Goal: Task Accomplishment & Management: Use online tool/utility

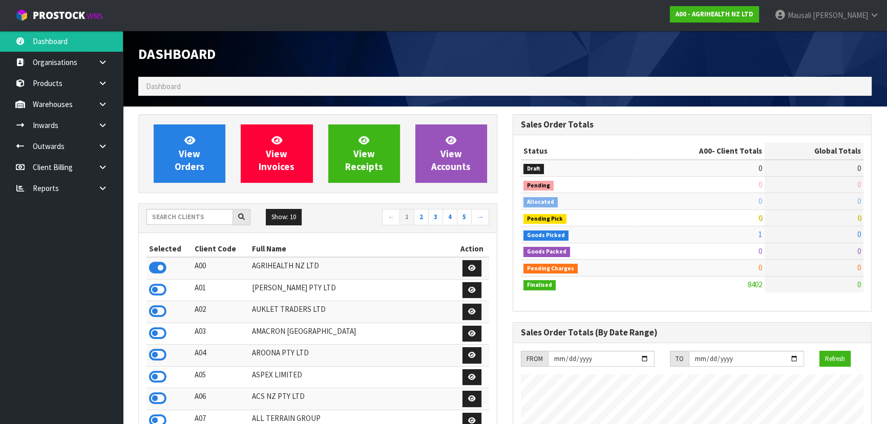
scroll to position [775, 374]
click at [167, 215] on input "text" at bounding box center [190, 217] width 87 height 16
click at [156, 221] on input "text" at bounding box center [190, 217] width 87 height 16
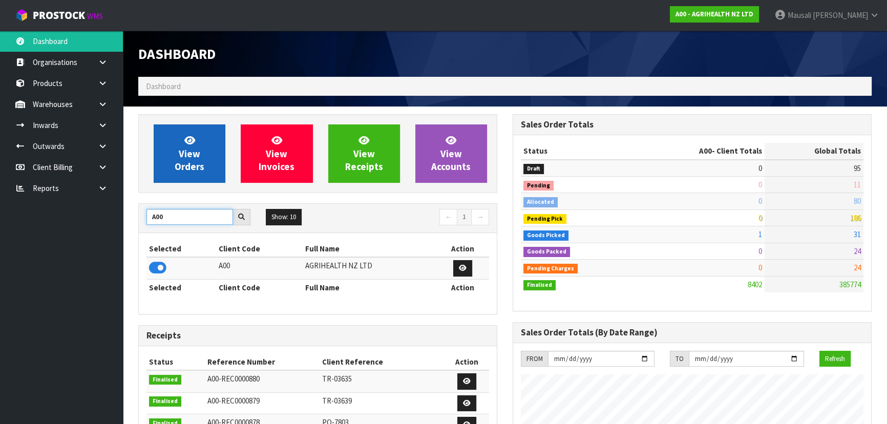
type input "A00"
click at [198, 148] on span "View Orders" at bounding box center [190, 153] width 30 height 38
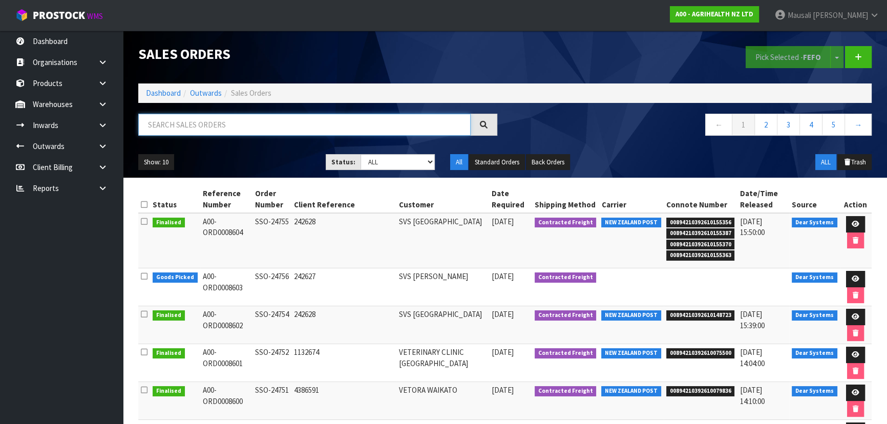
click at [180, 125] on input "text" at bounding box center [304, 125] width 332 height 22
type input "JOB-0417481"
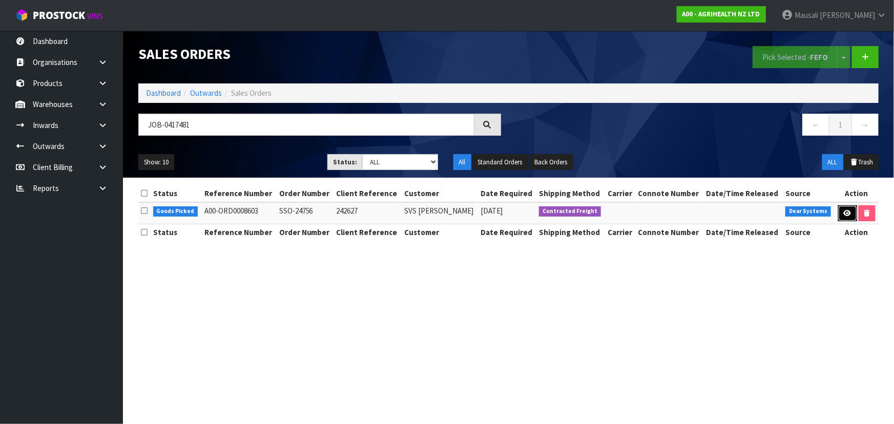
click at [846, 215] on icon at bounding box center [848, 213] width 8 height 7
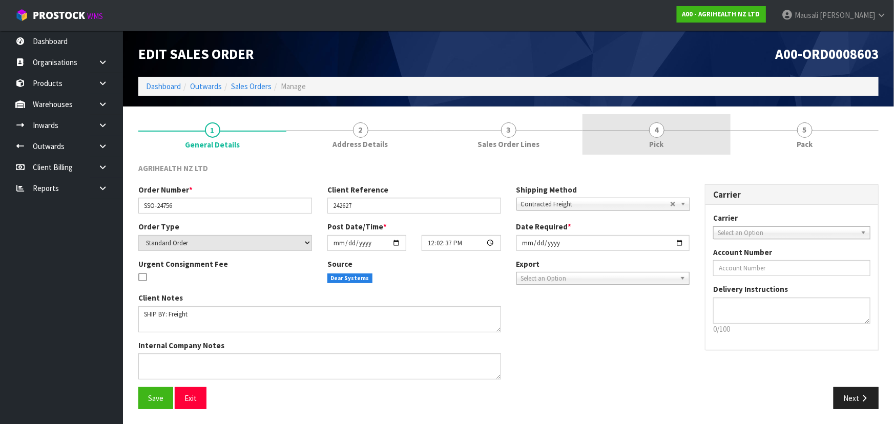
click at [650, 139] on span "Pick" at bounding box center [657, 144] width 14 height 11
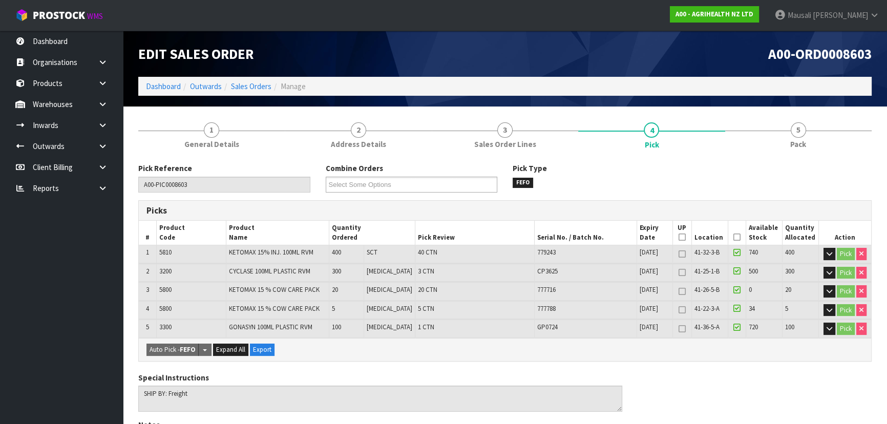
click at [734, 237] on icon at bounding box center [737, 237] width 7 height 1
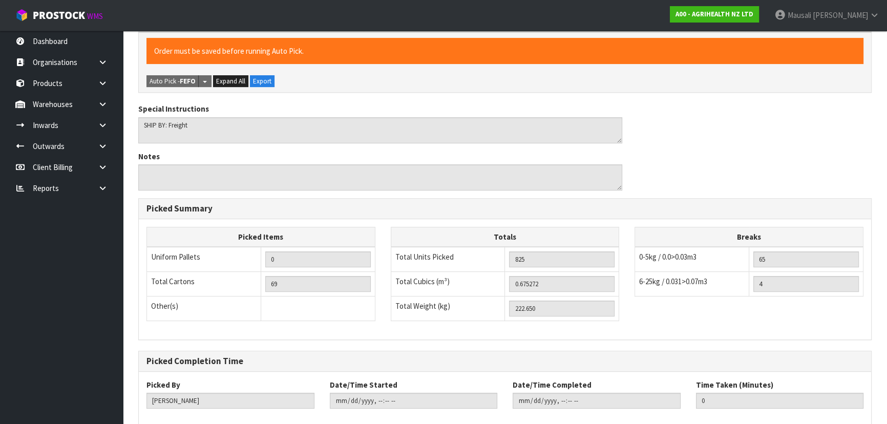
scroll to position [360, 0]
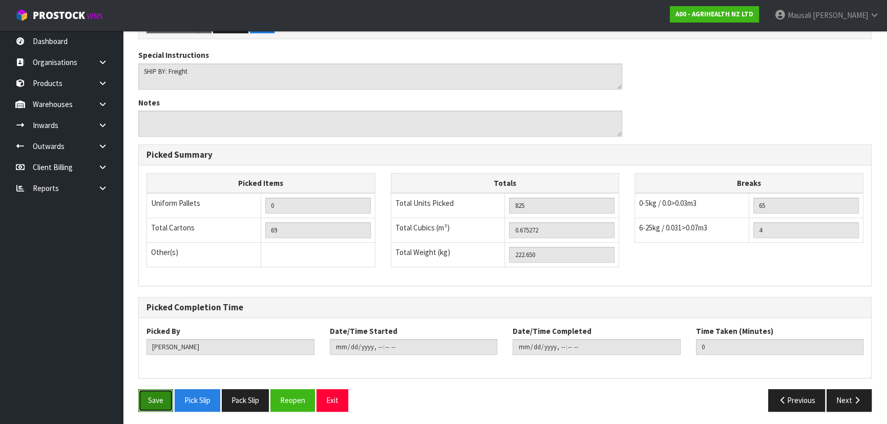
click at [147, 392] on button "Save" at bounding box center [155, 400] width 35 height 22
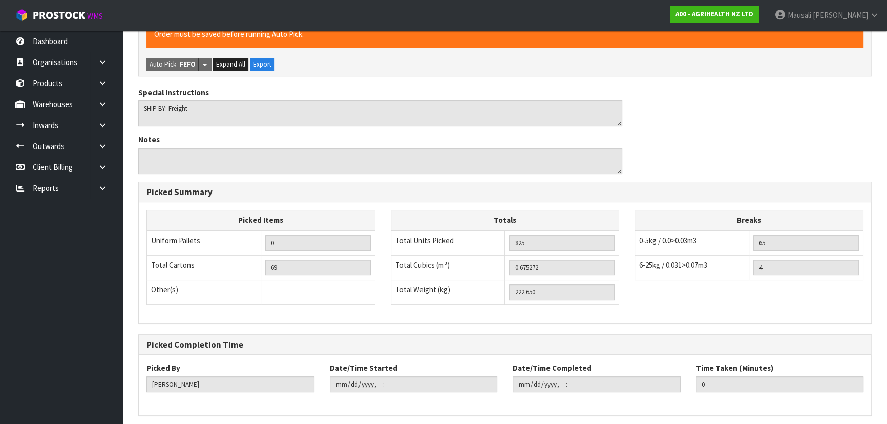
scroll to position [0, 0]
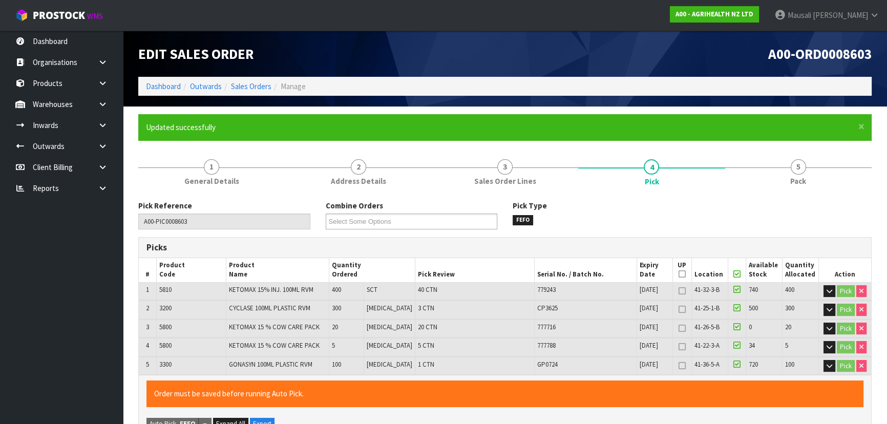
type input "[PERSON_NAME]"
type input "[DATE]T08:00:44"
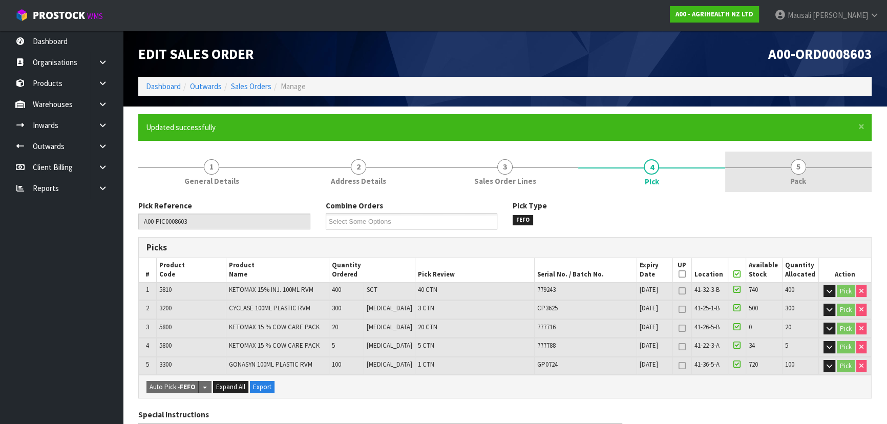
click at [802, 176] on span "Pack" at bounding box center [798, 181] width 16 height 11
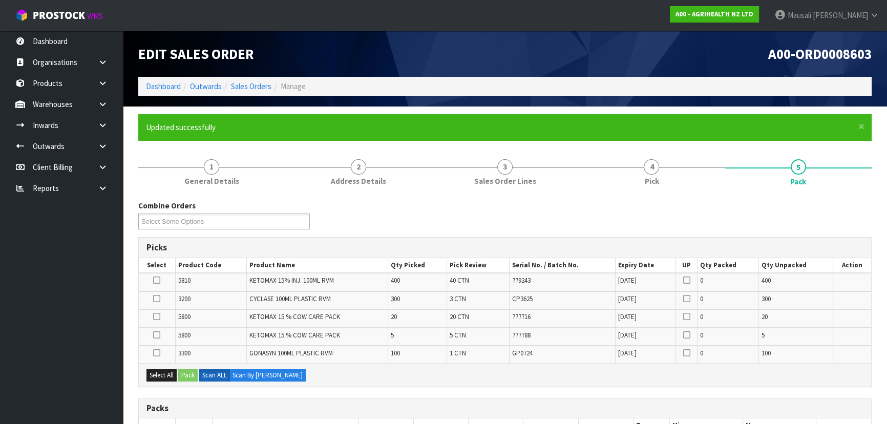
scroll to position [186, 0]
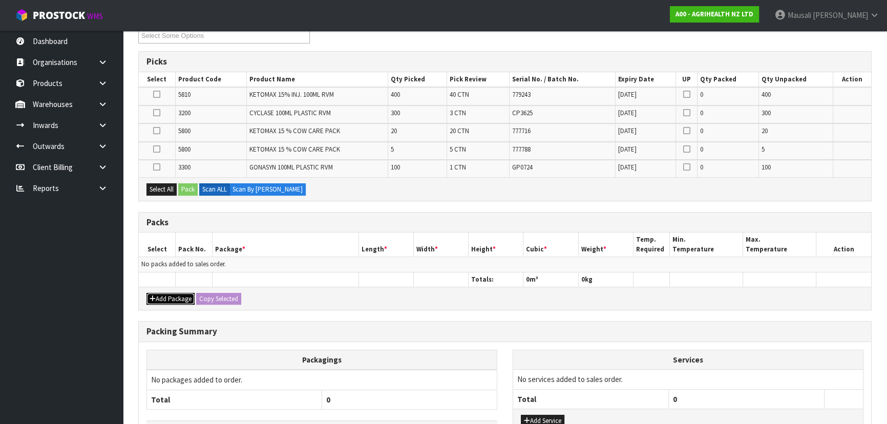
click at [176, 296] on button "Add Package" at bounding box center [171, 299] width 48 height 12
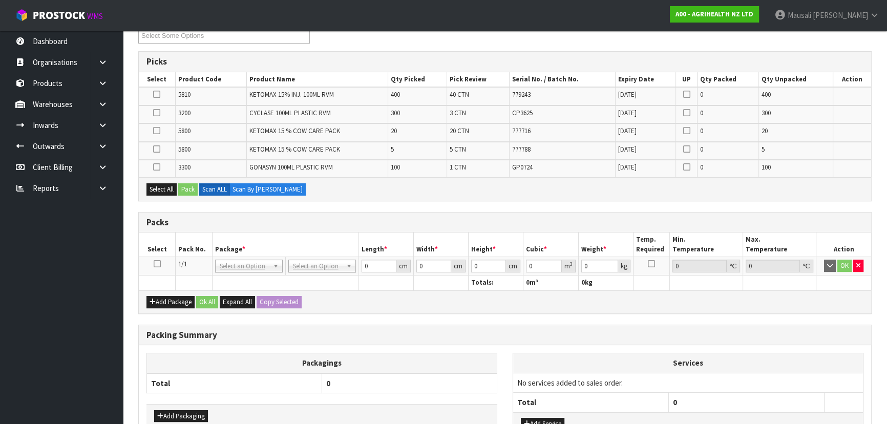
click at [155, 264] on icon at bounding box center [157, 264] width 7 height 1
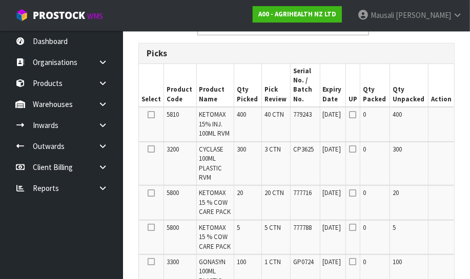
click at [302, 82] on th "Serial No. / Batch No." at bounding box center [305, 86] width 30 height 44
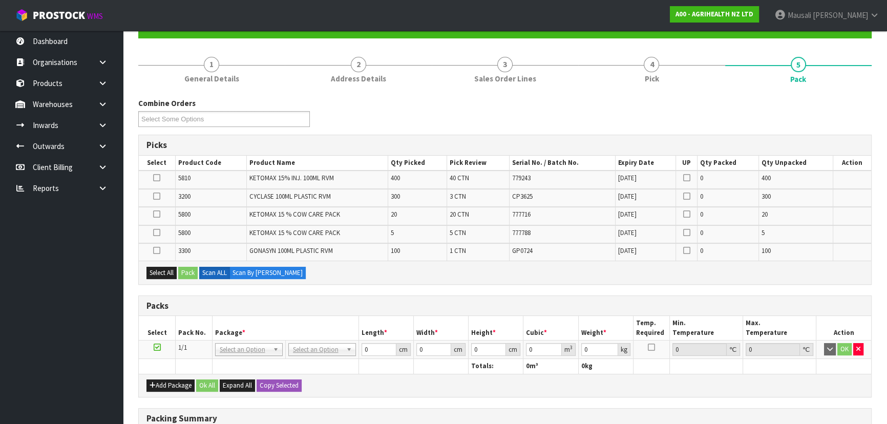
scroll to position [76, 0]
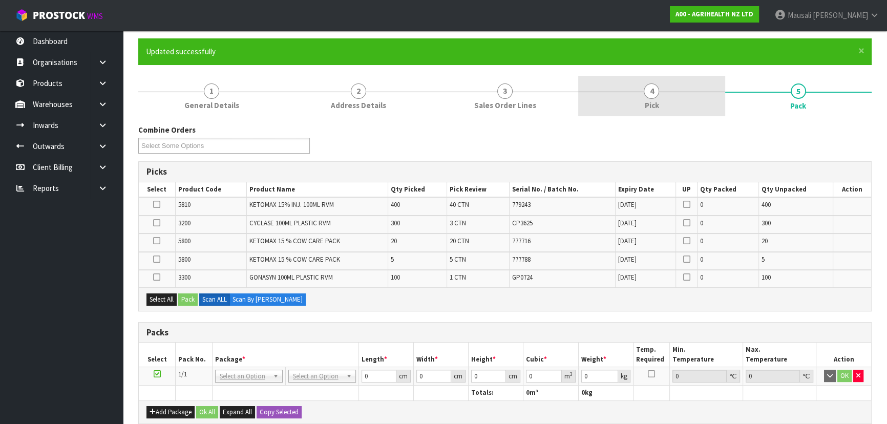
click at [664, 101] on link "4 Pick" at bounding box center [651, 96] width 147 height 40
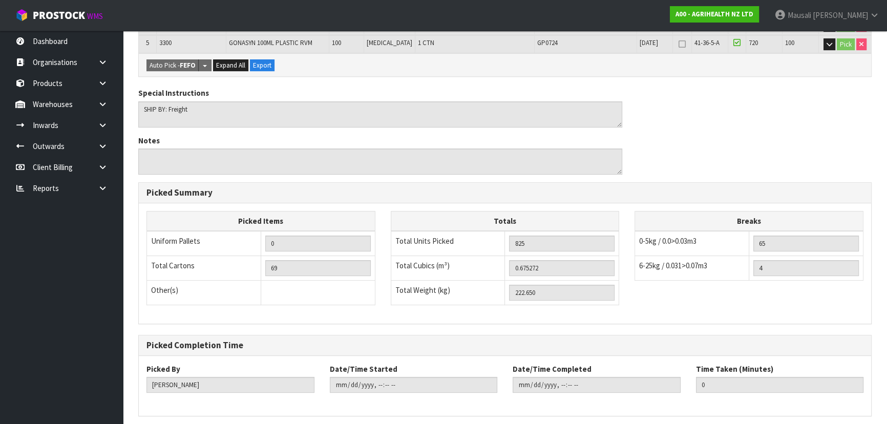
scroll to position [360, 0]
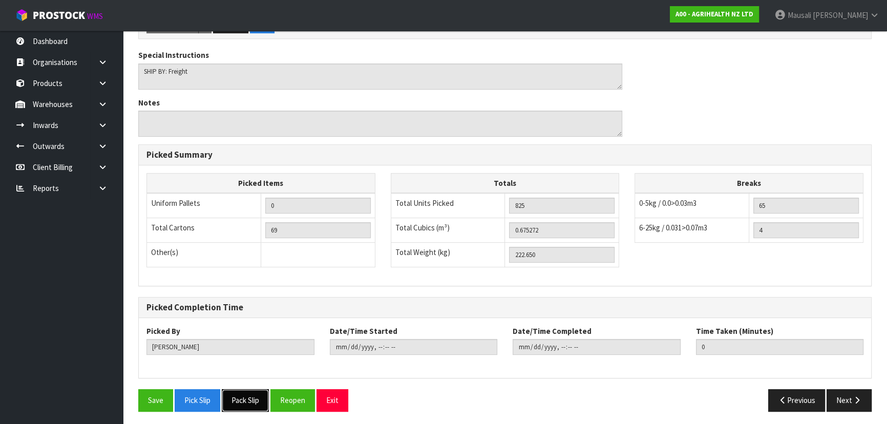
click at [243, 396] on button "Pack Slip" at bounding box center [245, 400] width 47 height 22
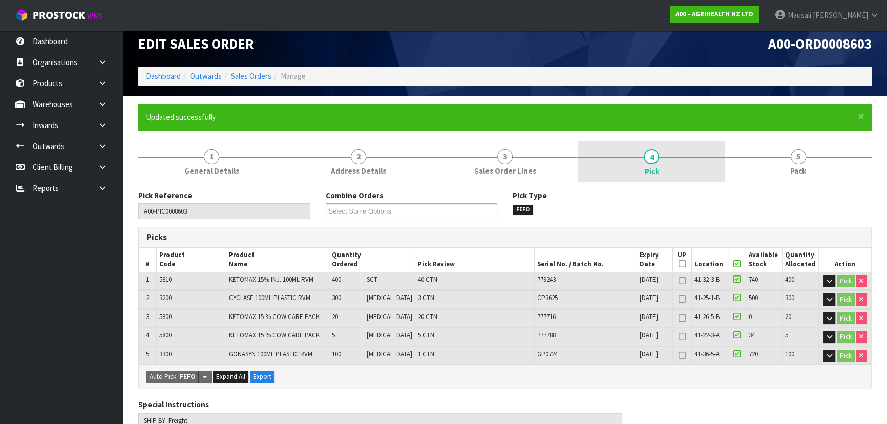
scroll to position [0, 0]
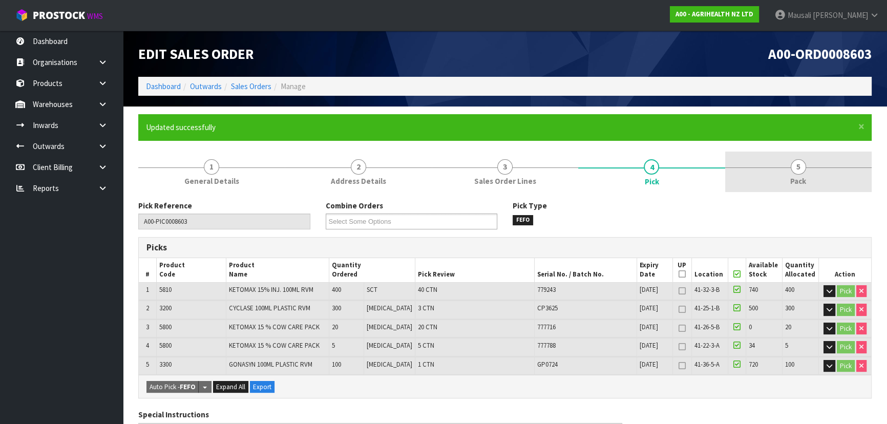
click at [769, 179] on link "5 Pack" at bounding box center [798, 172] width 147 height 40
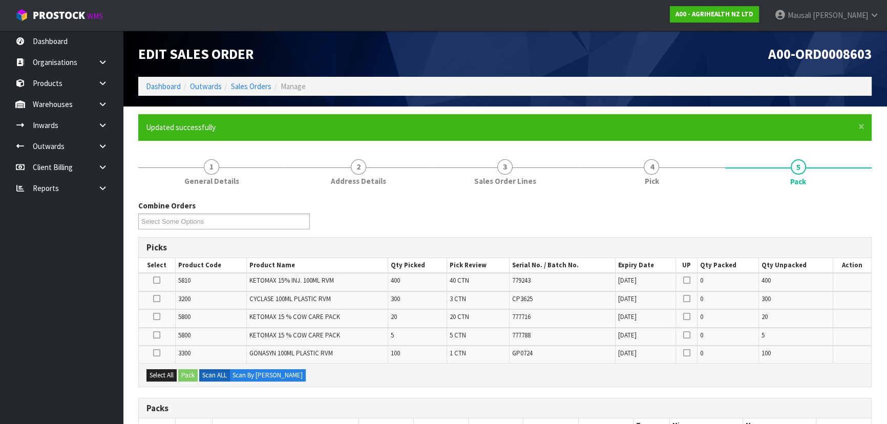
scroll to position [139, 0]
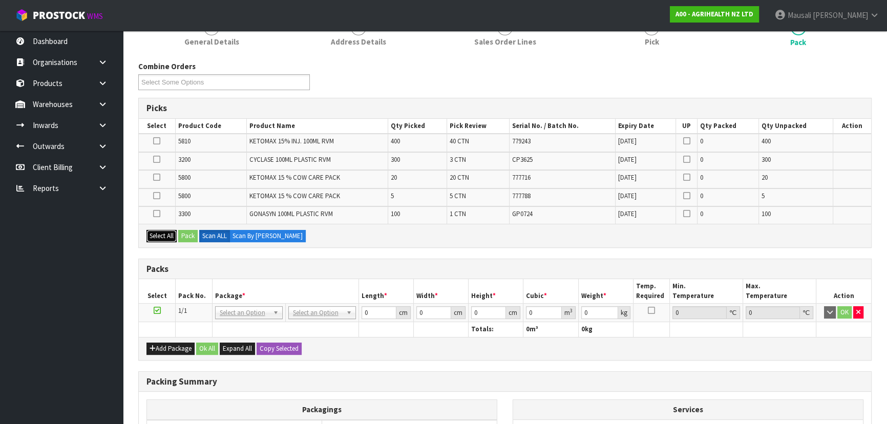
drag, startPoint x: 159, startPoint y: 232, endPoint x: 165, endPoint y: 232, distance: 6.1
click at [160, 232] on button "Select All" at bounding box center [162, 236] width 30 height 12
click at [184, 230] on button "Pack" at bounding box center [187, 236] width 19 height 12
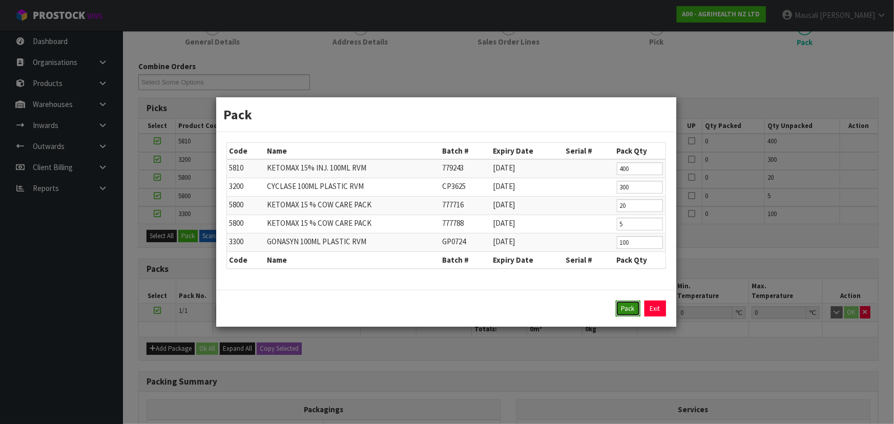
click at [626, 310] on button "Pack" at bounding box center [628, 309] width 25 height 16
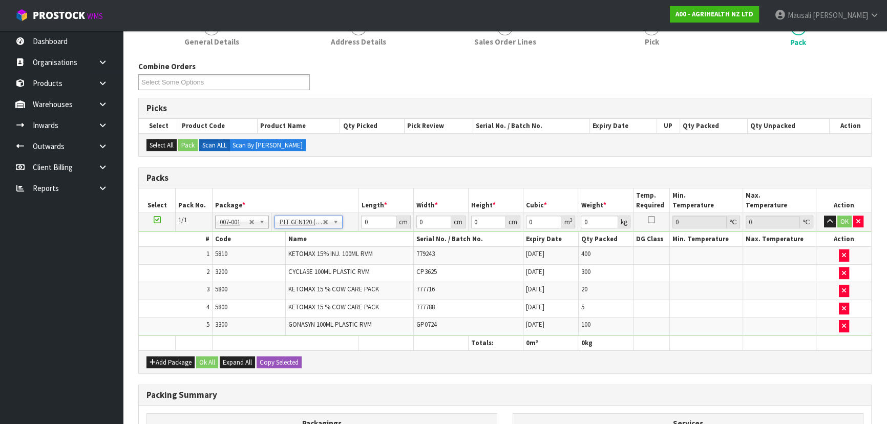
type input "120"
type input "100"
type input "222.65"
drag, startPoint x: 379, startPoint y: 224, endPoint x: 360, endPoint y: 226, distance: 19.0
click at [360, 226] on td "120 cm" at bounding box center [386, 222] width 55 height 18
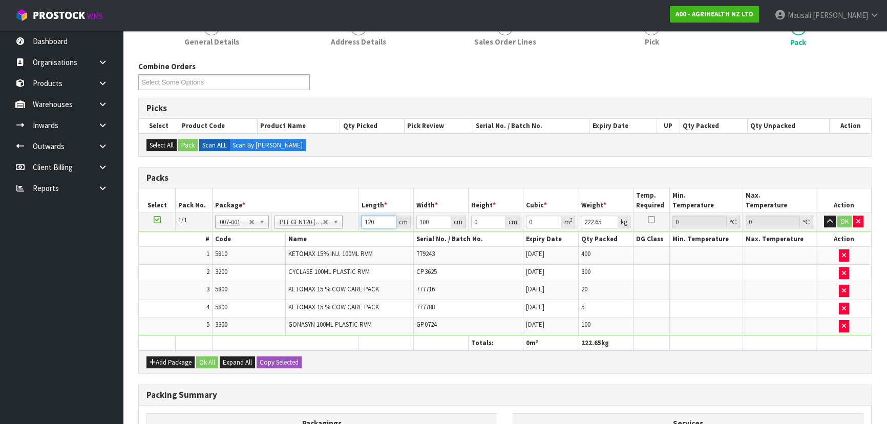
scroll to position [0, 0]
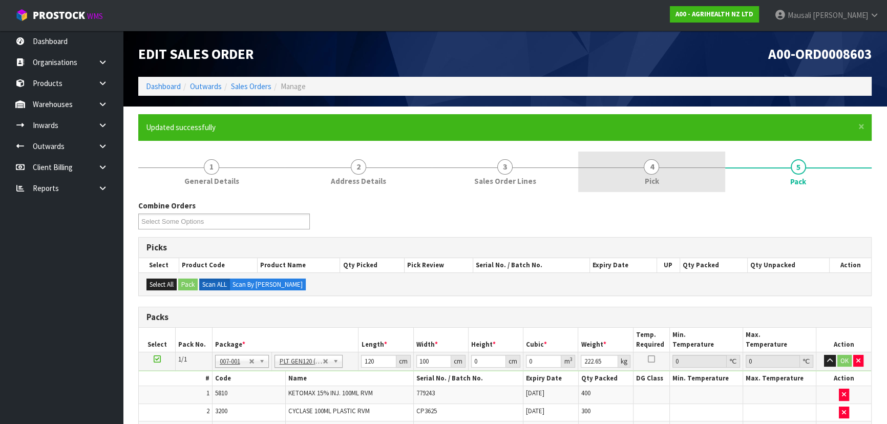
click at [641, 181] on link "4 Pick" at bounding box center [651, 172] width 147 height 40
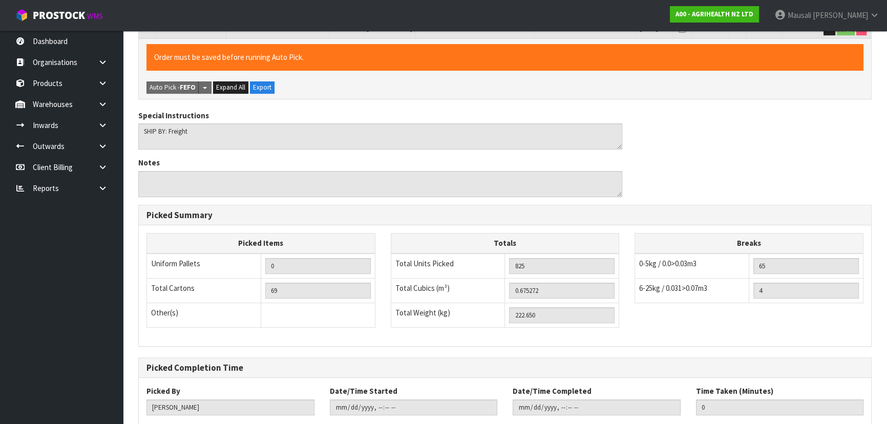
scroll to position [397, 0]
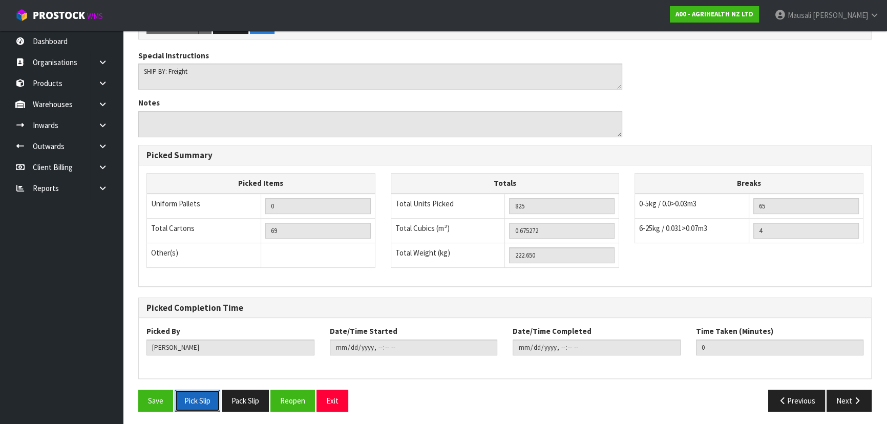
click at [185, 398] on button "Pick Slip" at bounding box center [198, 401] width 46 height 22
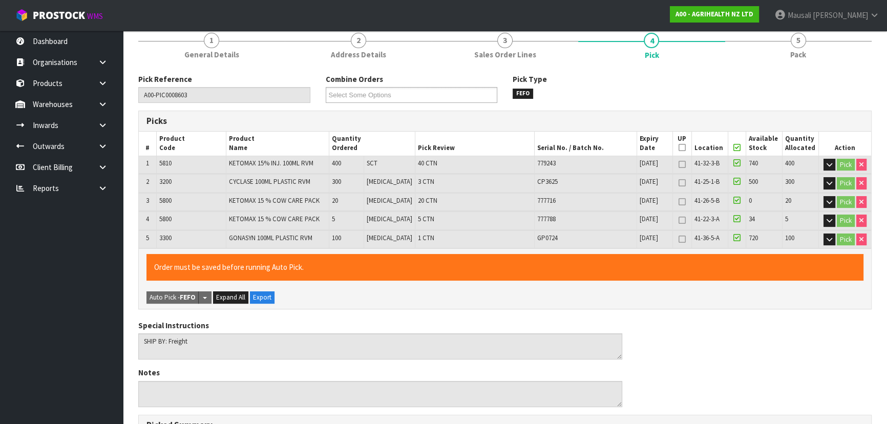
scroll to position [117, 0]
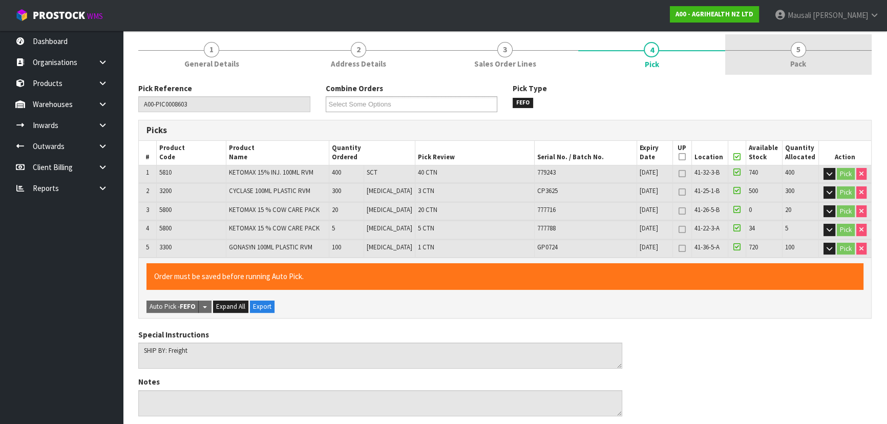
click at [792, 57] on link "5 Pack" at bounding box center [798, 54] width 147 height 40
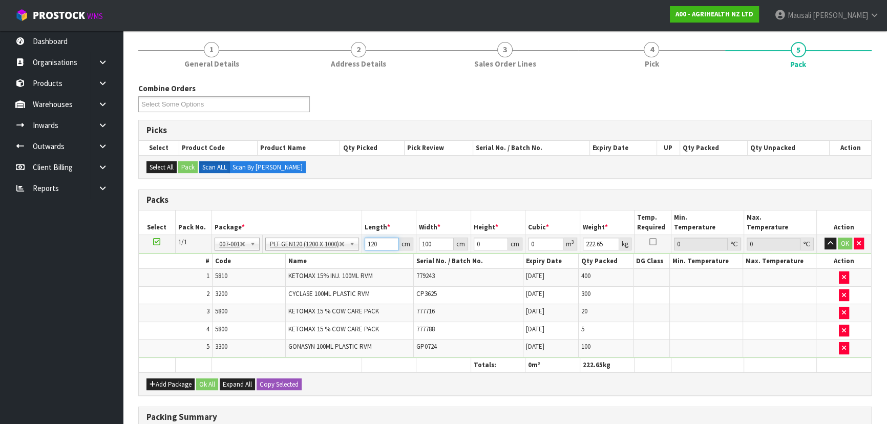
drag, startPoint x: 383, startPoint y: 243, endPoint x: 350, endPoint y: 244, distance: 32.8
click at [350, 244] on tr "1/1 NONE 007-001 007-002 007-004 007-009 007-013 007-014 007-015 007-017 007-01…" at bounding box center [505, 244] width 733 height 18
type input "125"
type input "84"
type input "9"
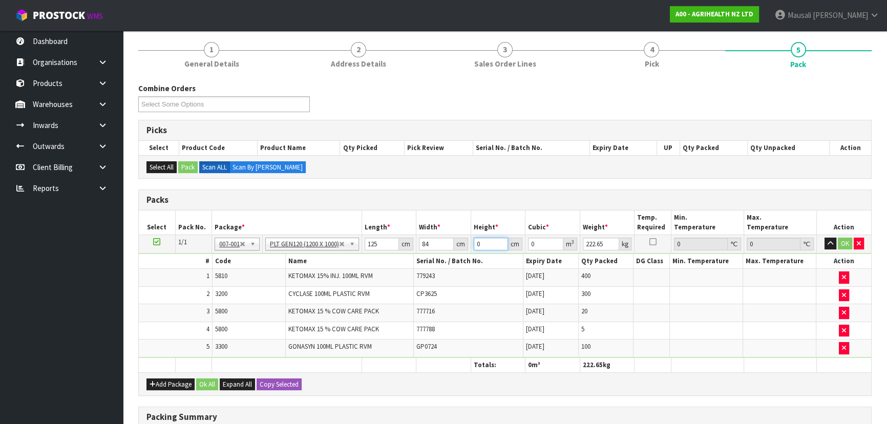
type input "0.0945"
type input "97"
type input "1.0185"
type input "97"
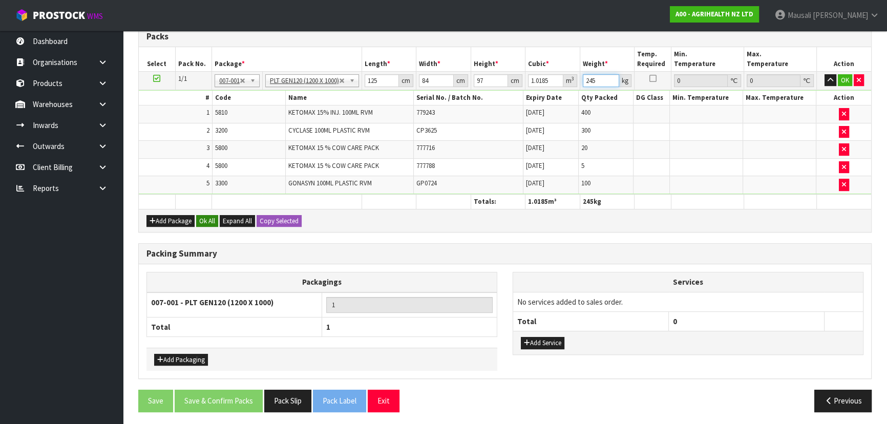
type input "245"
click at [205, 215] on button "Ok All" at bounding box center [207, 221] width 22 height 12
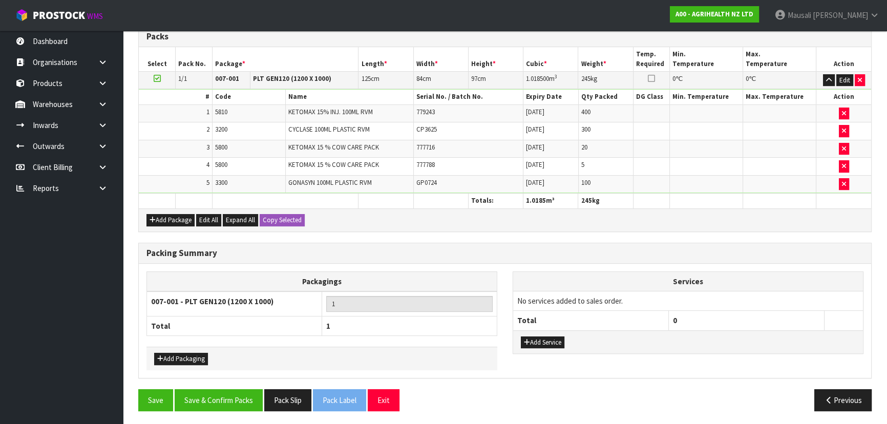
scroll to position [280, 0]
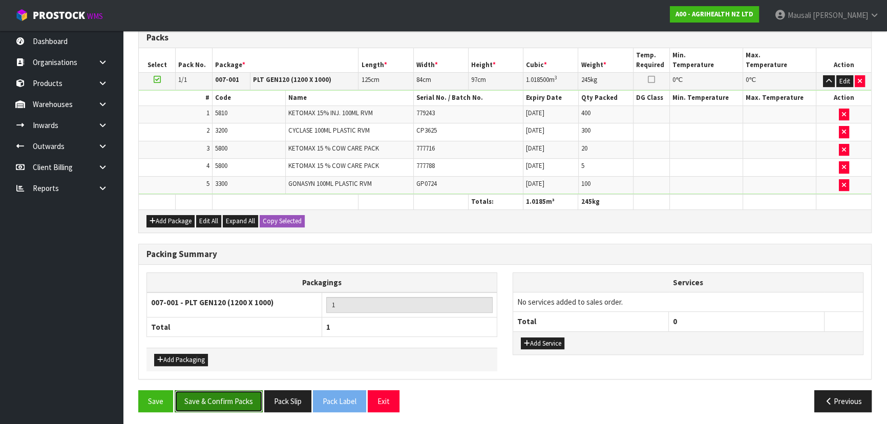
click at [222, 394] on button "Save & Confirm Packs" at bounding box center [219, 401] width 88 height 22
